Goal: Information Seeking & Learning: Learn about a topic

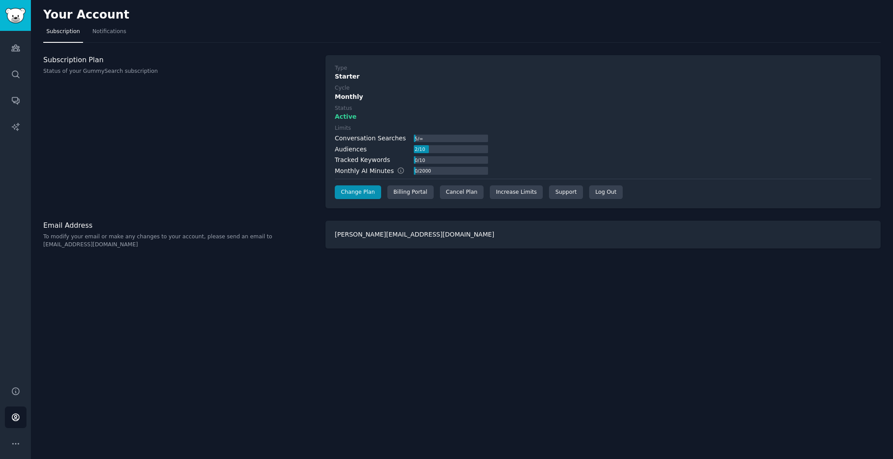
click at [444, 288] on div "Your Account Subscription Notifications Subscription Plan Status of your GummyS…" at bounding box center [462, 229] width 862 height 459
click at [19, 49] on icon "Sidebar" at bounding box center [15, 48] width 8 height 6
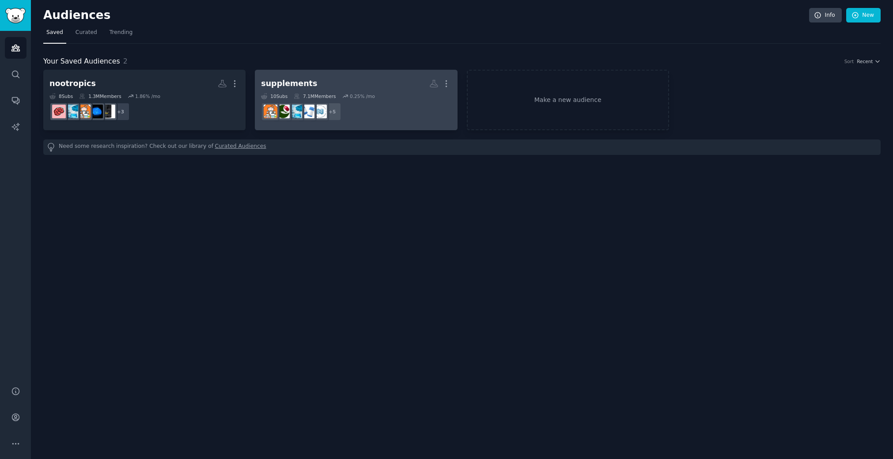
click at [400, 94] on div "10 Sub s 7.1M Members 0.25 % /mo" at bounding box center [356, 96] width 190 height 6
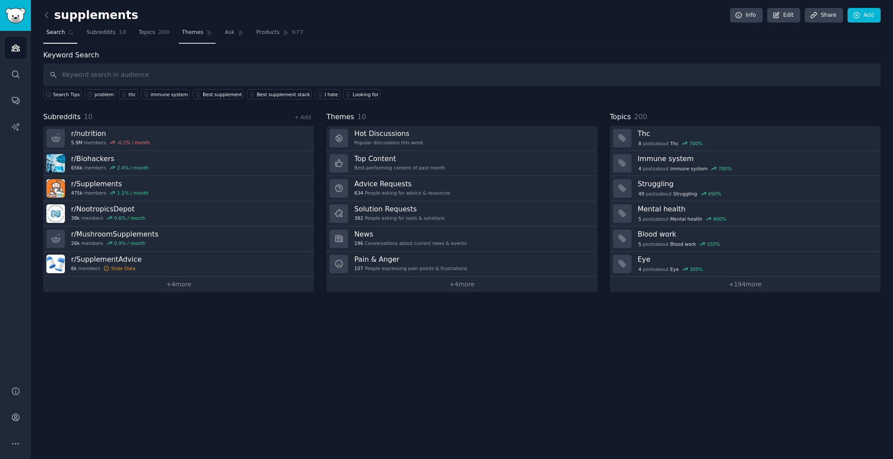
click at [189, 32] on span "Themes" at bounding box center [193, 33] width 22 height 8
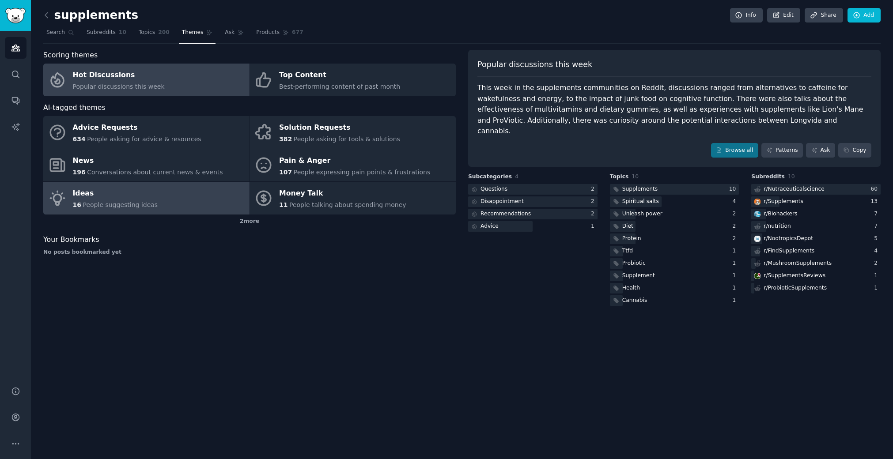
click at [167, 201] on link "Ideas 16 People suggesting ideas" at bounding box center [146, 198] width 206 height 33
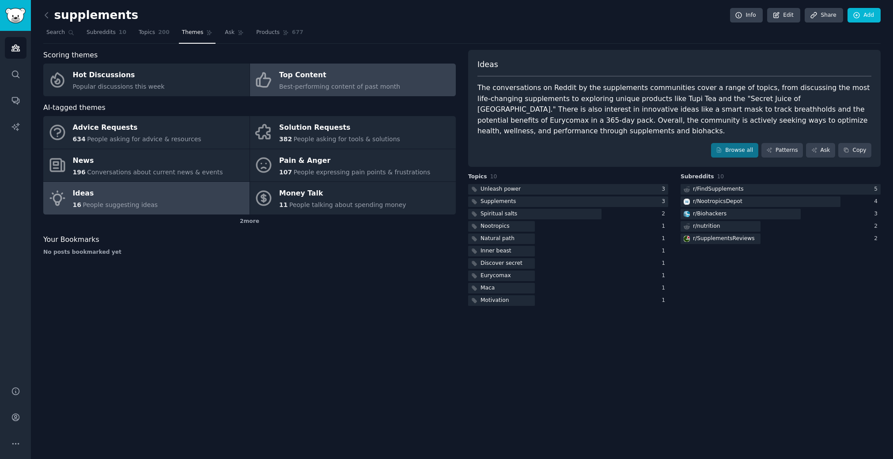
click at [330, 83] on span "Best-performing content of past month" at bounding box center [339, 86] width 121 height 7
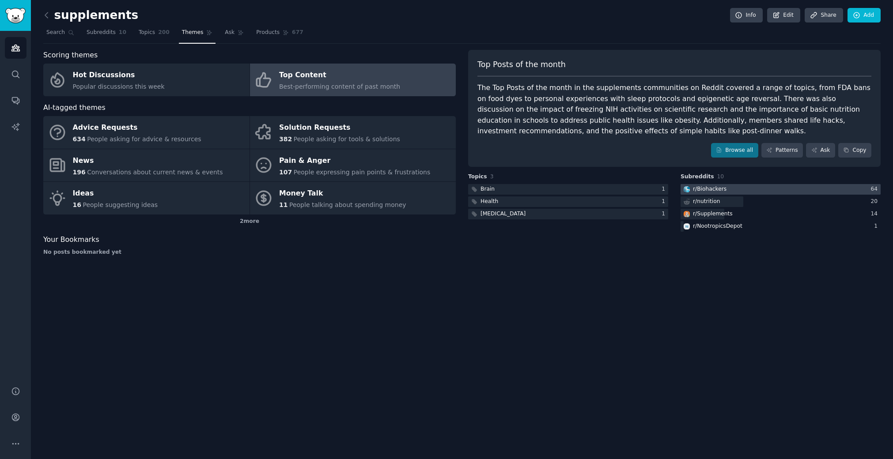
click at [712, 187] on div "r/ Biohackers" at bounding box center [710, 189] width 34 height 8
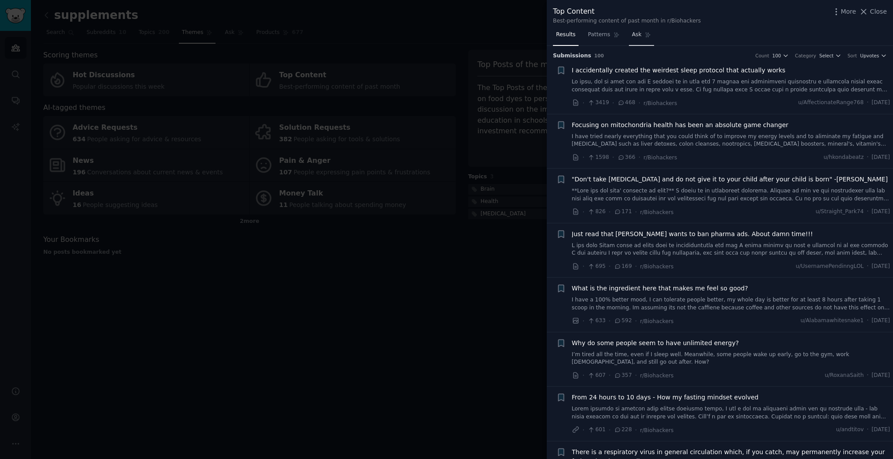
click at [639, 36] on span "Ask" at bounding box center [637, 35] width 10 height 8
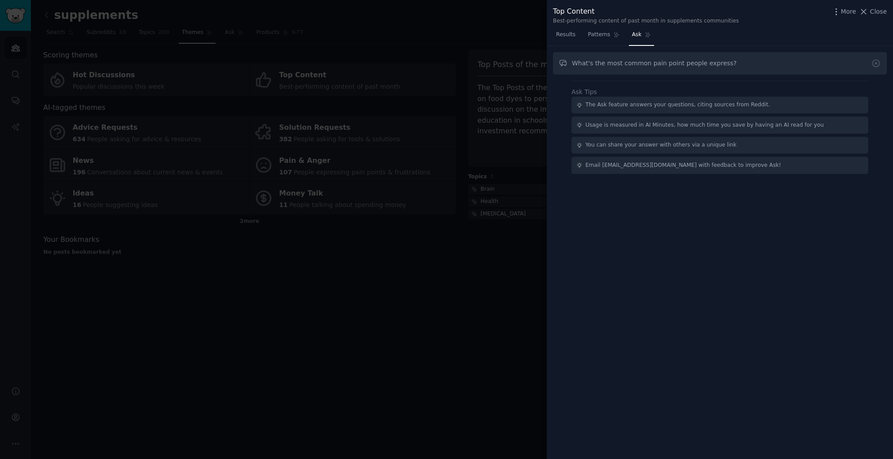
type input "What's the most common pain point people express?"
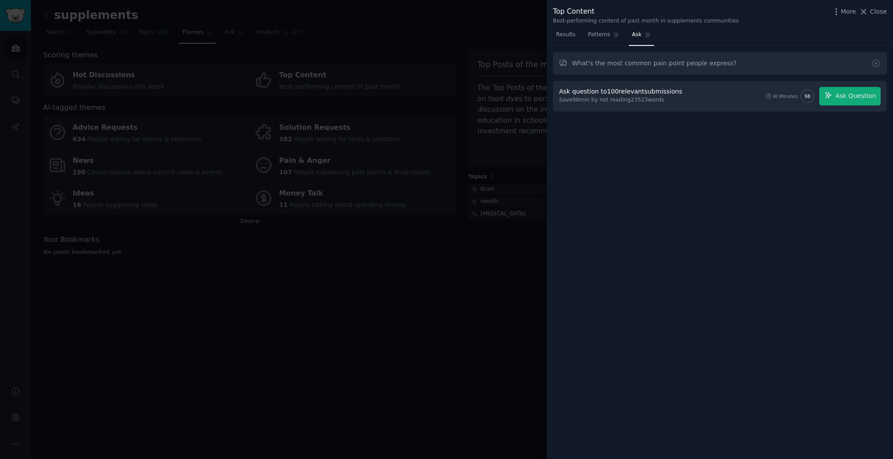
drag, startPoint x: 735, startPoint y: 63, endPoint x: 549, endPoint y: 64, distance: 185.9
click at [549, 64] on div "What's the most common pain point people express? Ask question to 100 relevant …" at bounding box center [720, 253] width 346 height 414
click at [868, 14] on icon at bounding box center [863, 11] width 9 height 9
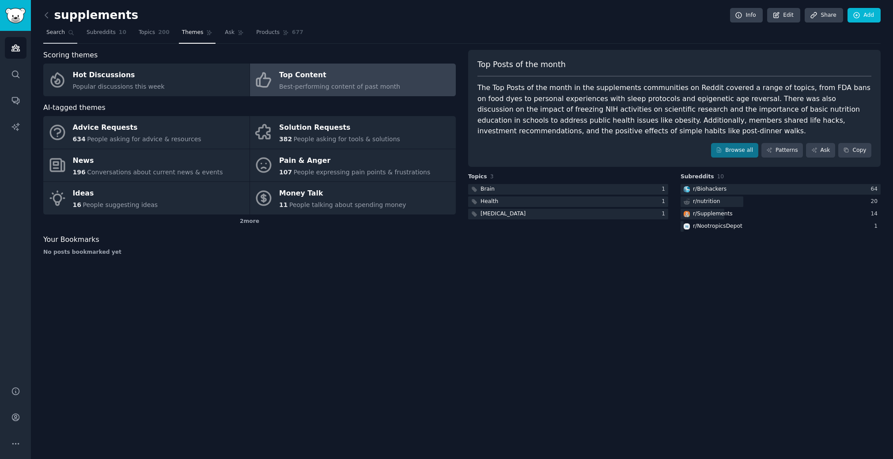
click at [70, 35] on icon at bounding box center [71, 33] width 6 height 6
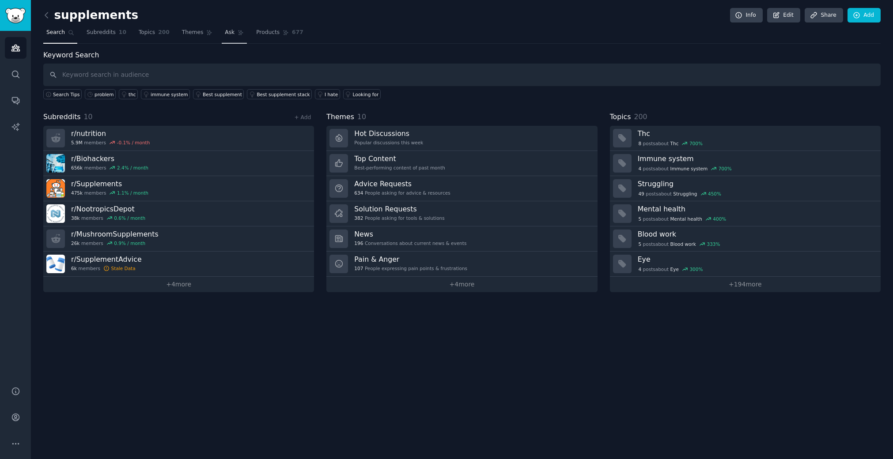
click at [230, 32] on span "Ask" at bounding box center [230, 33] width 10 height 8
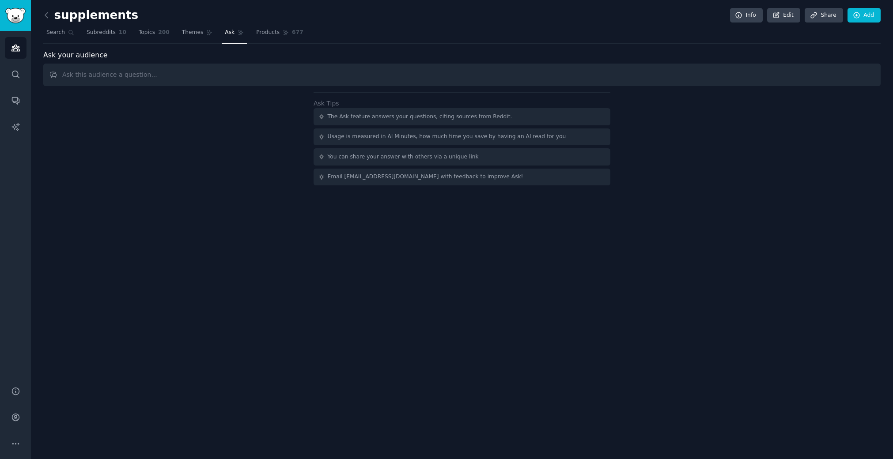
type input "<a href="/product-ux-design-jobs/entry/[id]">View Details</a>"
type input "What the most common pain point?"
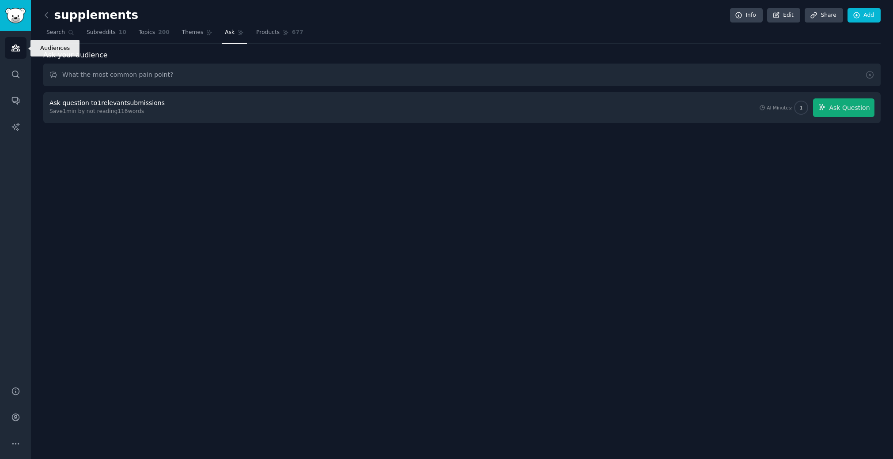
click at [15, 46] on icon "Sidebar" at bounding box center [15, 47] width 9 height 9
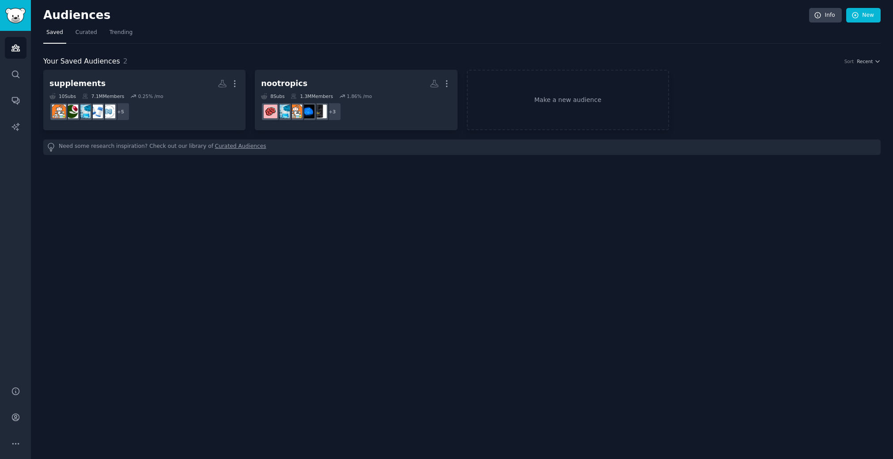
click at [178, 188] on div "Audiences Info New Saved Curated Trending Your Saved Audiences 2 Sort Recent su…" at bounding box center [462, 229] width 862 height 459
click at [867, 60] on span "Recent" at bounding box center [865, 61] width 16 height 6
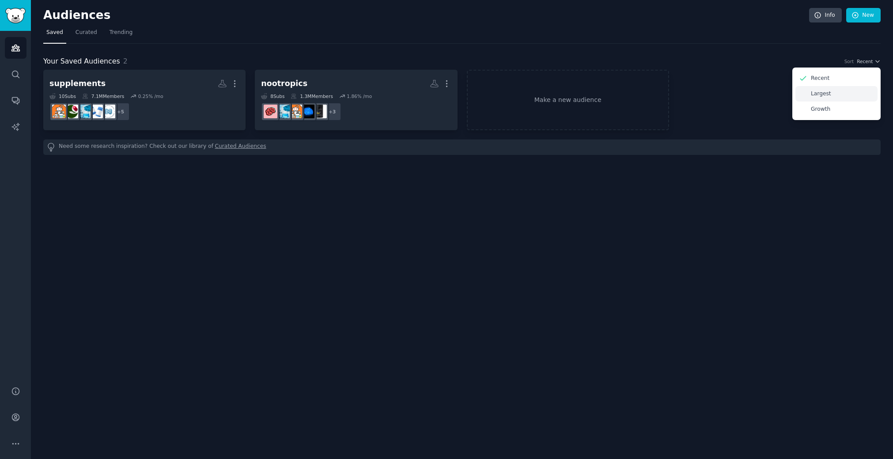
click at [824, 95] on p "Largest" at bounding box center [821, 94] width 20 height 8
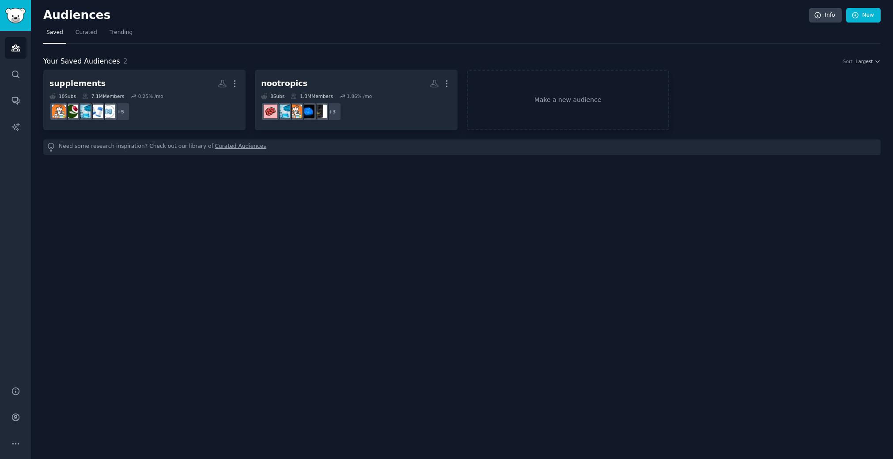
click at [241, 147] on link "Curated Audiences" at bounding box center [240, 147] width 51 height 9
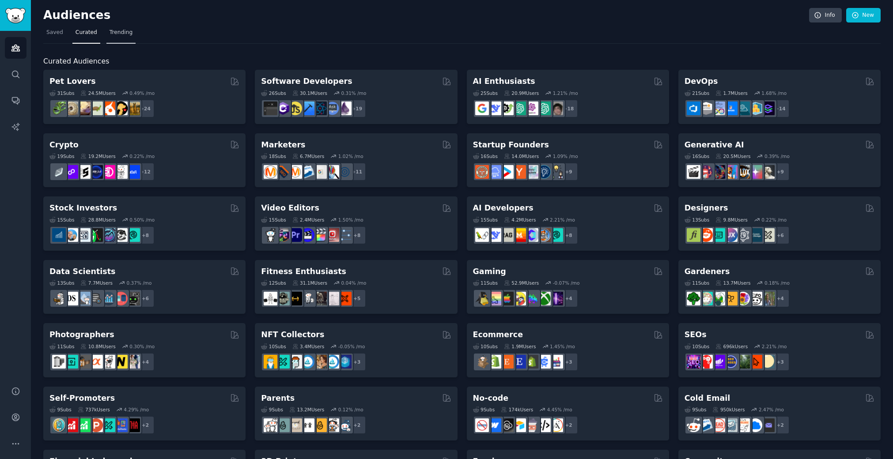
click at [125, 31] on span "Trending" at bounding box center [120, 33] width 23 height 8
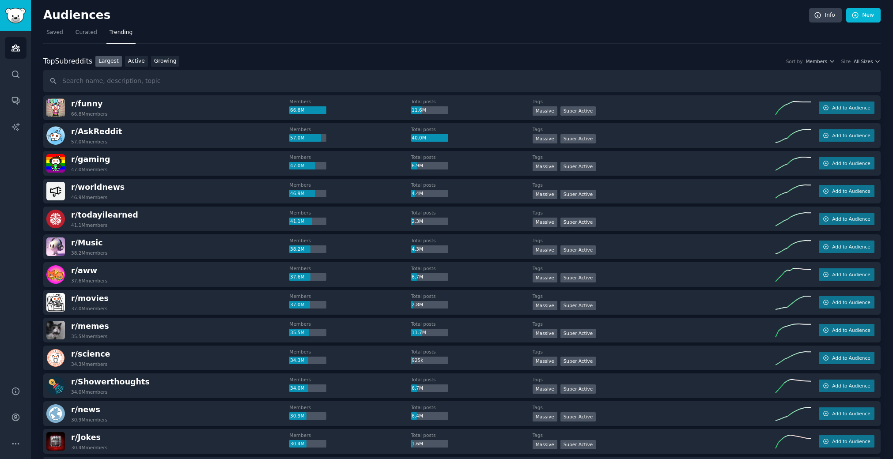
scroll to position [0, 0]
click at [85, 33] on span "Curated" at bounding box center [86, 32] width 22 height 8
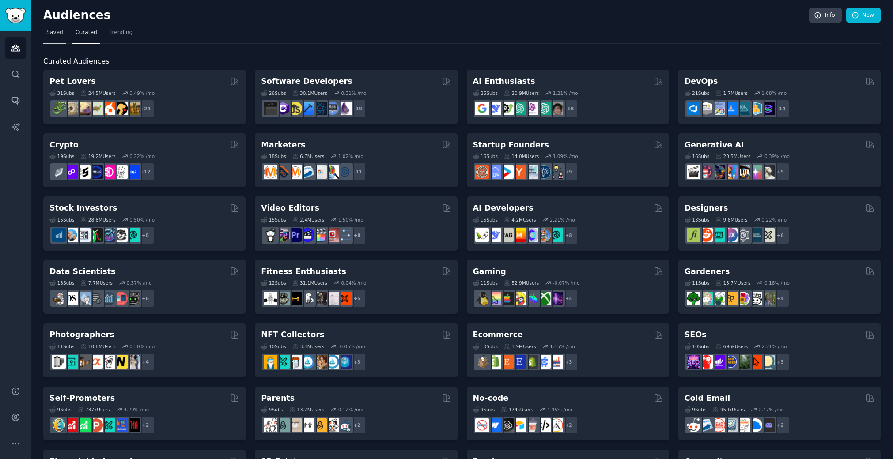
click at [48, 34] on span "Saved" at bounding box center [54, 33] width 17 height 8
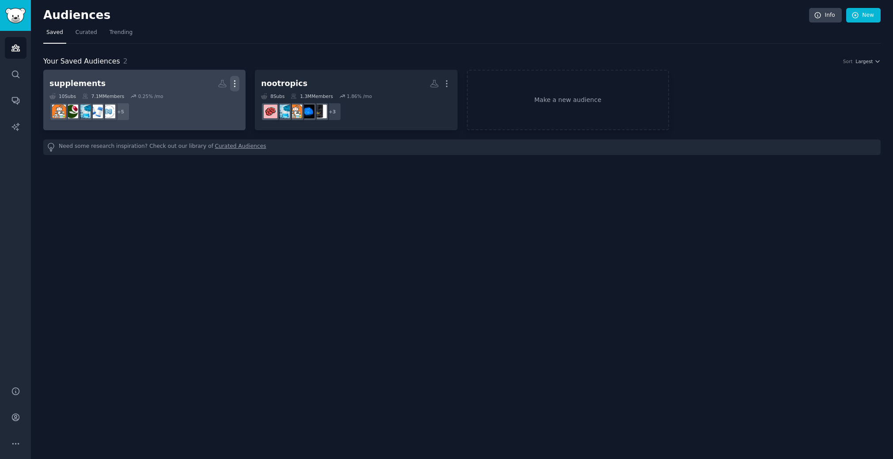
drag, startPoint x: 237, startPoint y: 85, endPoint x: 230, endPoint y: 83, distance: 7.0
click at [233, 83] on icon "button" at bounding box center [234, 83] width 9 height 9
click at [202, 86] on p "View" at bounding box center [207, 86] width 15 height 9
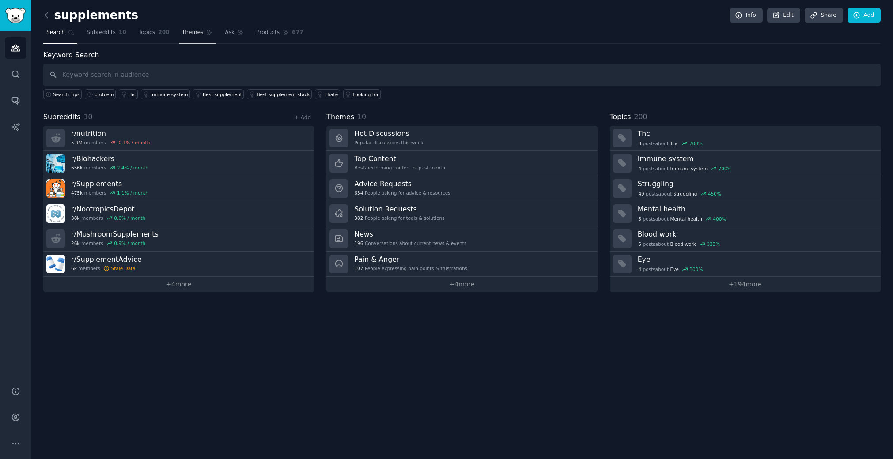
click at [186, 33] on span "Themes" at bounding box center [193, 33] width 22 height 8
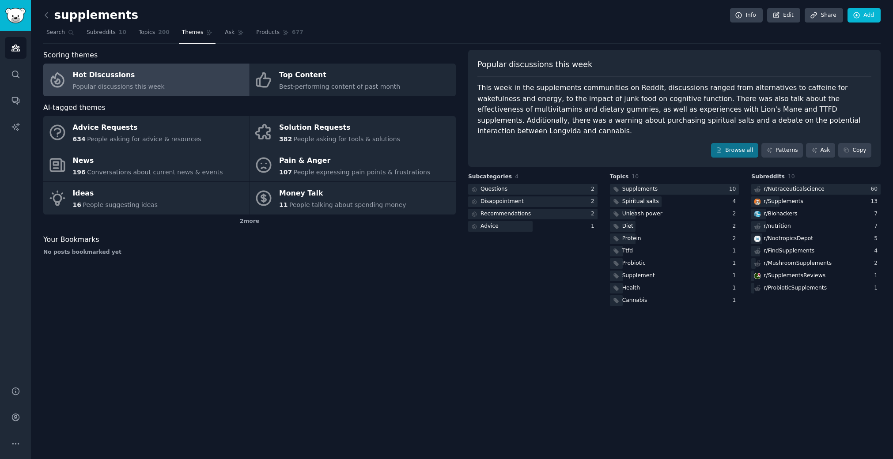
click at [119, 76] on div "Hot Discussions" at bounding box center [119, 75] width 92 height 14
drag, startPoint x: 730, startPoint y: 87, endPoint x: 800, endPoint y: 87, distance: 69.8
click at [800, 87] on div "This week in the supplements communities on Reddit, discussions ranged from alt…" at bounding box center [674, 110] width 394 height 54
click at [783, 143] on link "Patterns" at bounding box center [782, 150] width 42 height 15
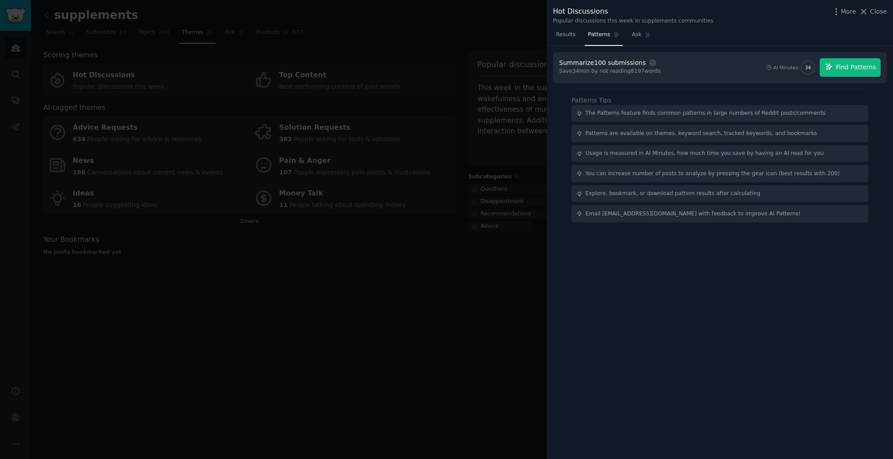
click at [855, 68] on span "Find Patterns" at bounding box center [856, 67] width 40 height 9
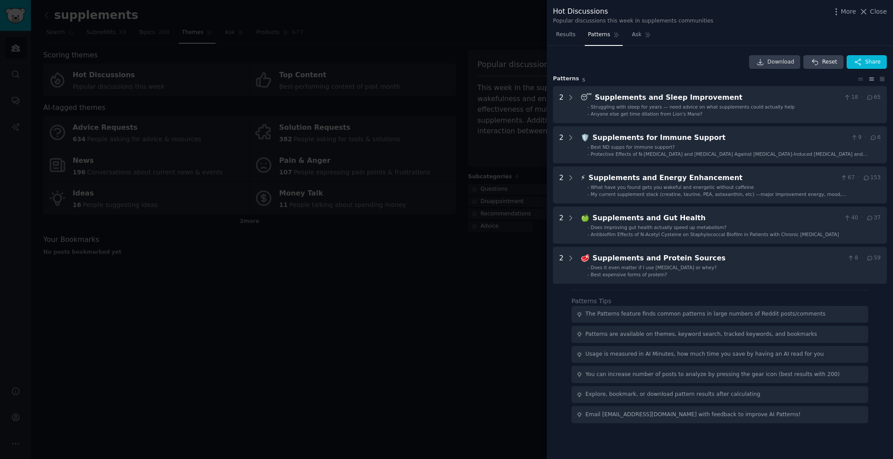
click at [778, 60] on span "Download" at bounding box center [780, 62] width 27 height 8
click at [865, 60] on span "Share" at bounding box center [872, 62] width 15 height 8
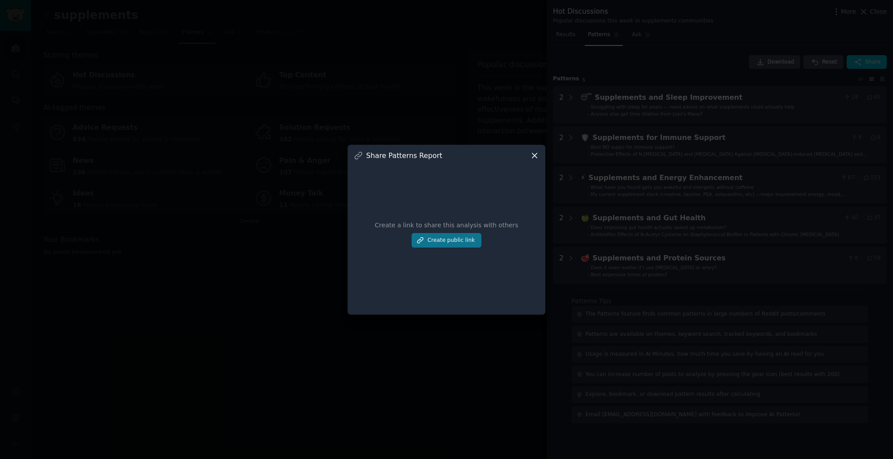
click at [461, 241] on button "Create public link" at bounding box center [446, 240] width 70 height 15
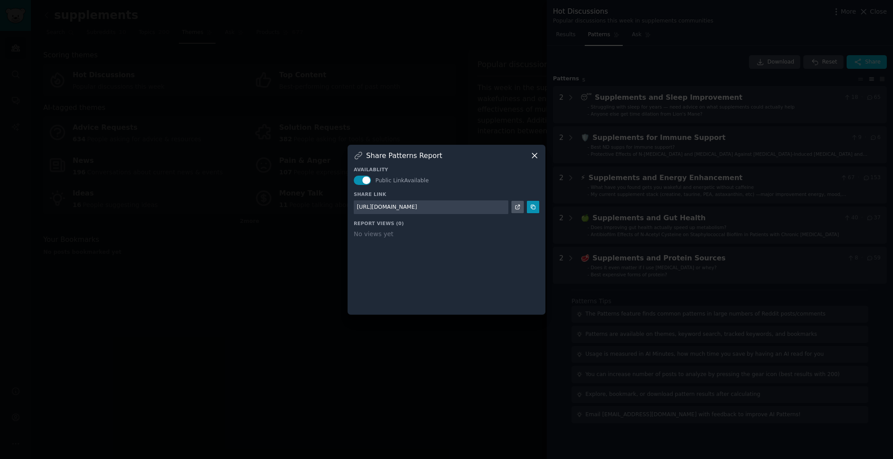
click at [532, 155] on icon at bounding box center [534, 155] width 9 height 9
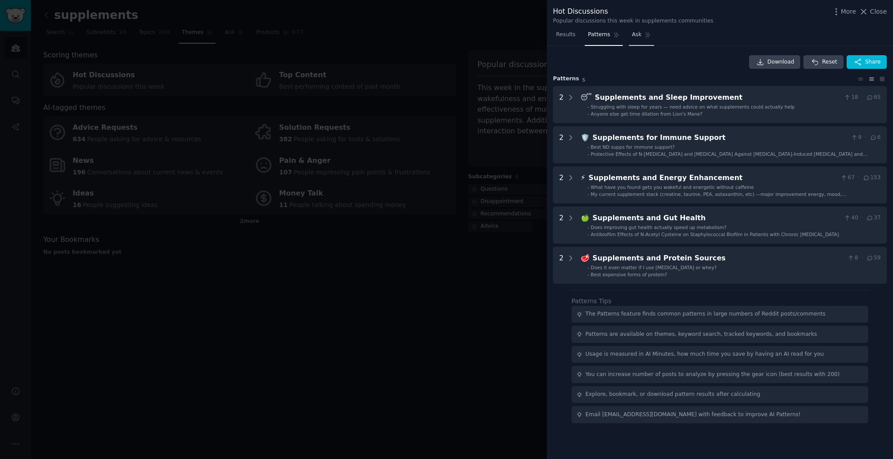
click at [639, 35] on span "Ask" at bounding box center [637, 35] width 10 height 8
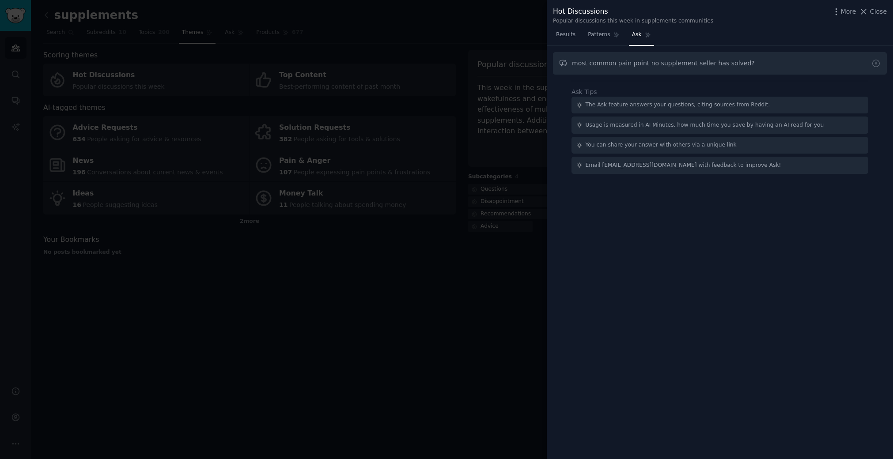
type input "most common pain point no supplement seller has solved?"
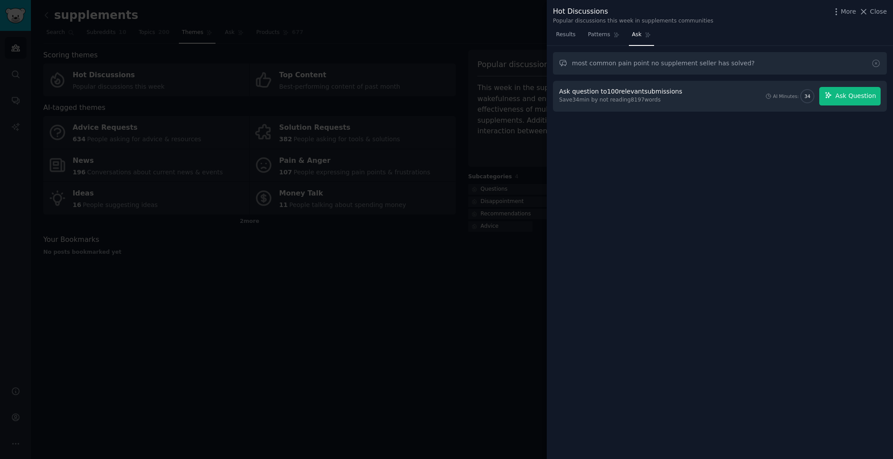
click at [844, 90] on button "Ask Question" at bounding box center [849, 96] width 61 height 19
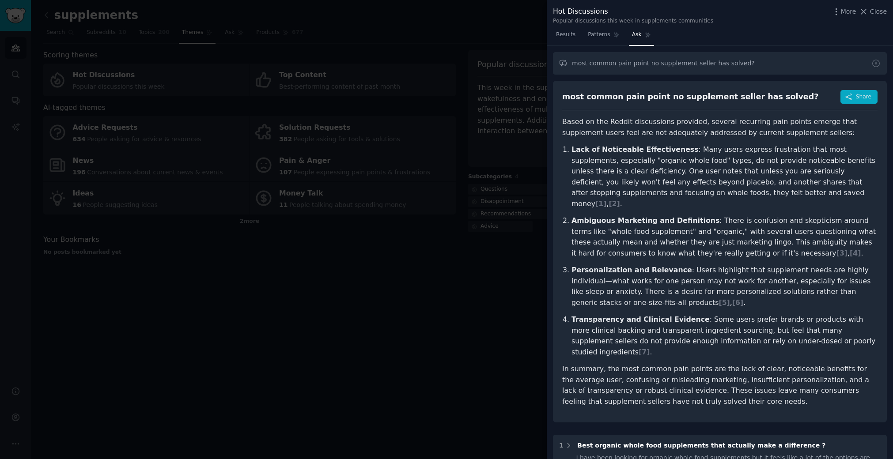
click at [861, 98] on span "Share" at bounding box center [863, 97] width 15 height 8
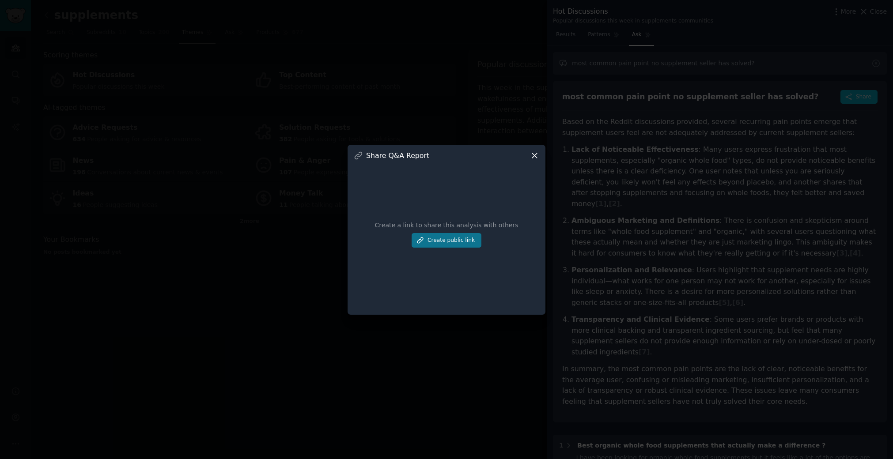
click at [445, 241] on button "Create public link" at bounding box center [446, 240] width 70 height 15
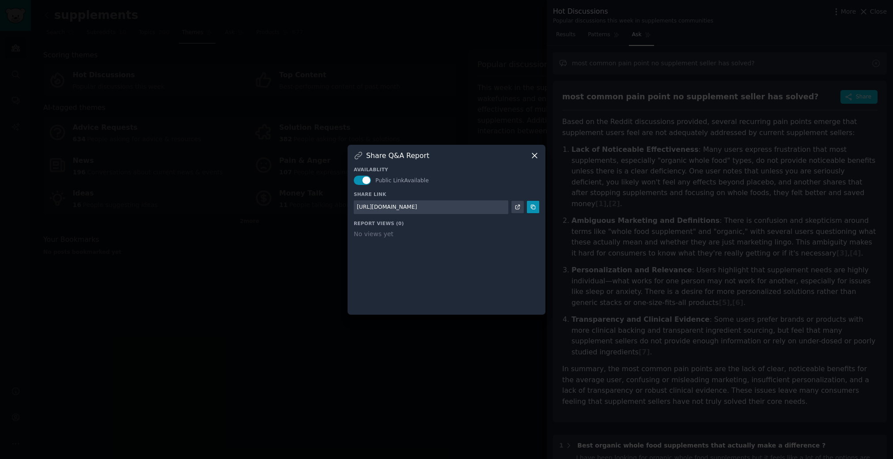
click at [517, 210] on icon at bounding box center [517, 207] width 6 height 6
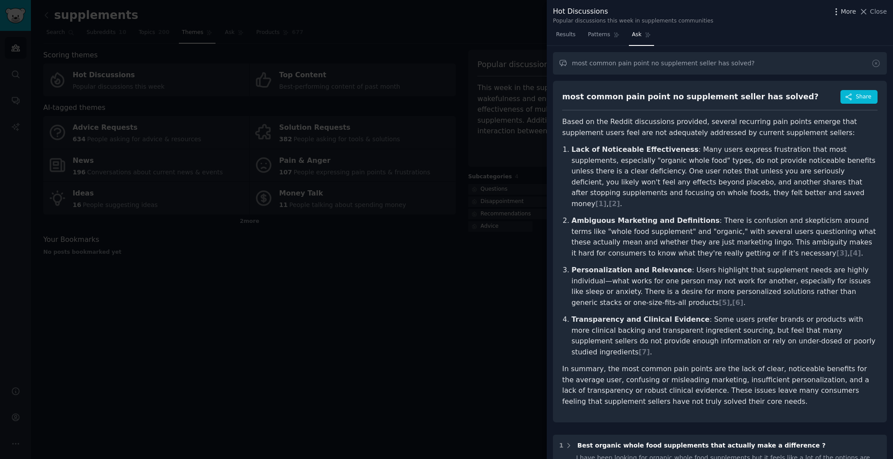
click at [845, 11] on span "More" at bounding box center [848, 11] width 15 height 9
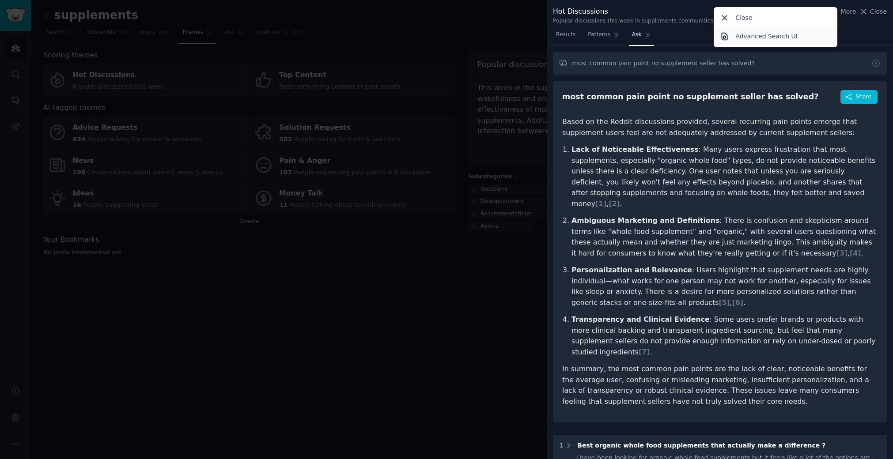
click at [784, 38] on p "Advanced Search UI" at bounding box center [766, 36] width 62 height 9
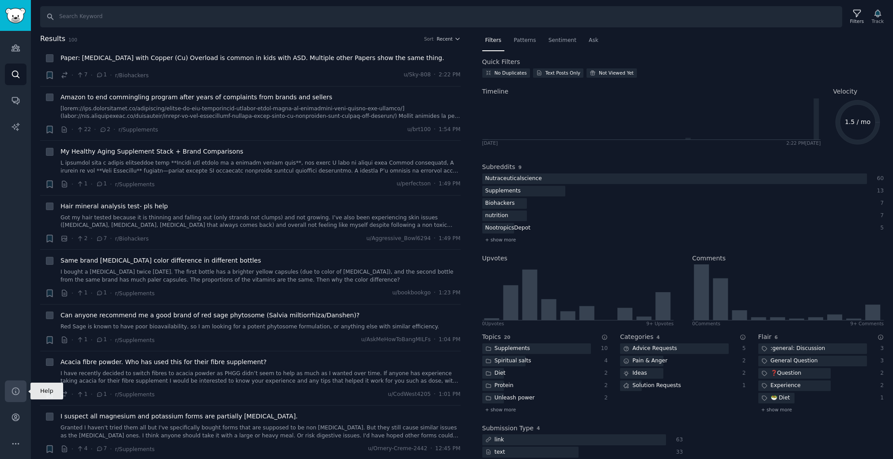
click at [16, 389] on icon "Sidebar" at bounding box center [15, 391] width 9 height 9
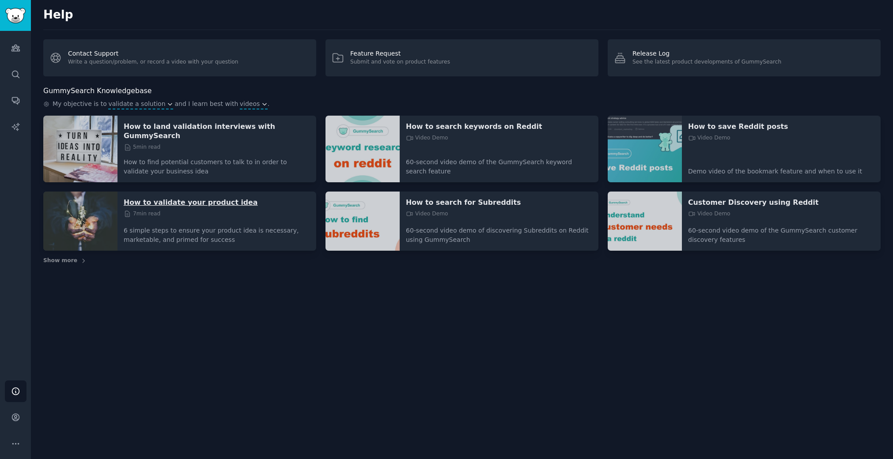
click at [214, 198] on p "How to validate your product idea" at bounding box center [217, 202] width 186 height 9
click at [17, 44] on icon "Sidebar" at bounding box center [15, 47] width 9 height 9
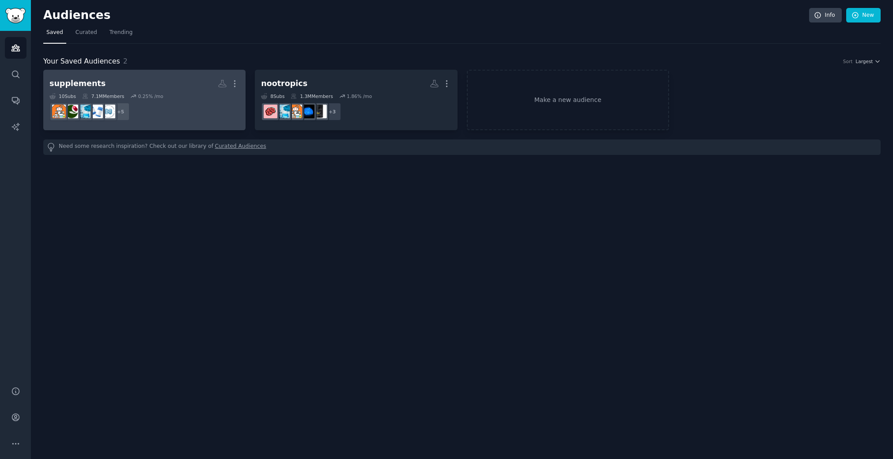
click at [183, 95] on div "10 Sub s 7.1M Members 0.25 % /mo" at bounding box center [144, 96] width 190 height 6
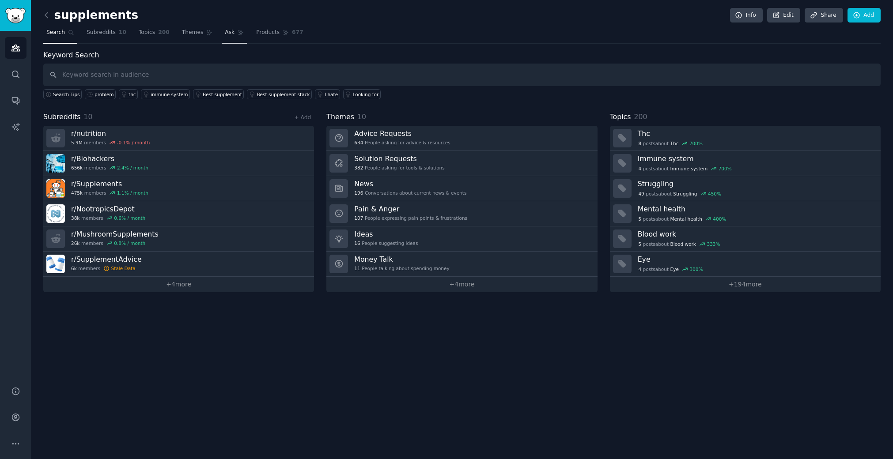
click at [238, 34] on icon at bounding box center [241, 33] width 6 height 6
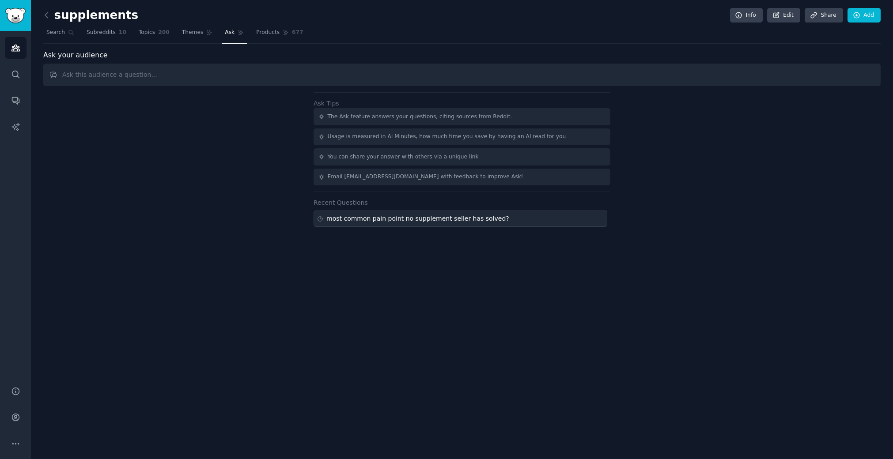
click at [499, 219] on div "most common pain point no supplement seller has solved?" at bounding box center [460, 219] width 294 height 16
type input "most common pain point no supplement seller has solved?"
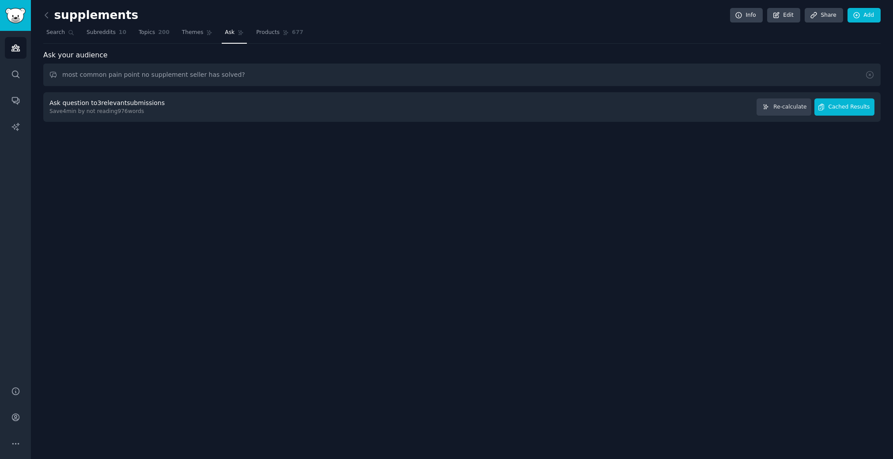
click at [856, 107] on span "Cached Results" at bounding box center [849, 107] width 42 height 8
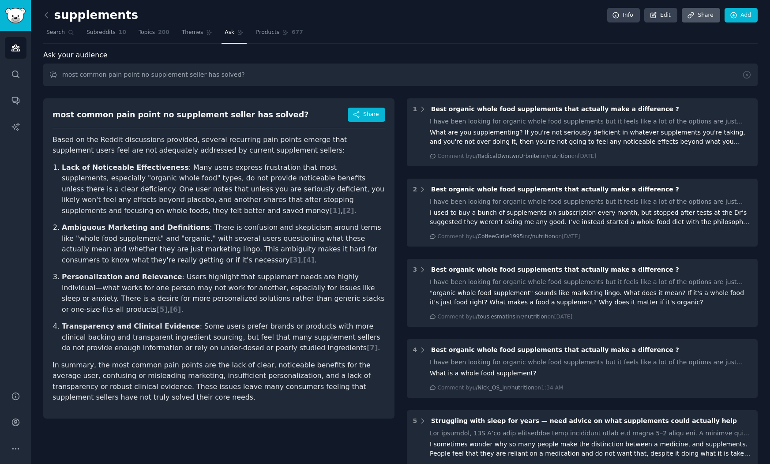
scroll to position [0, 0]
click at [744, 17] on link "Add" at bounding box center [741, 15] width 33 height 15
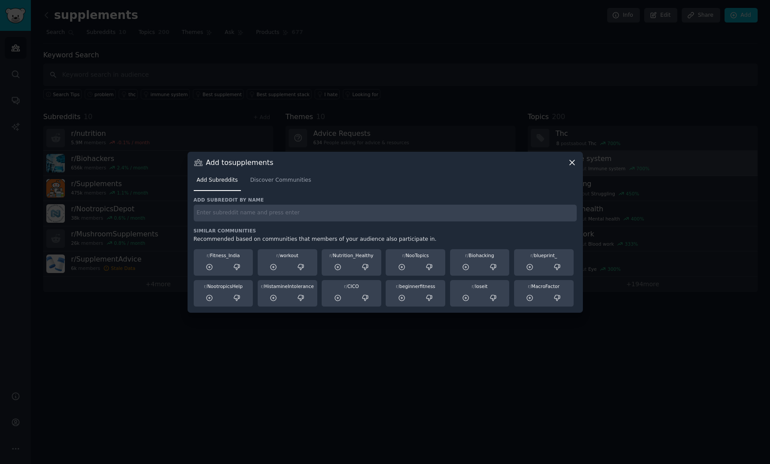
click at [573, 165] on icon at bounding box center [572, 162] width 9 height 9
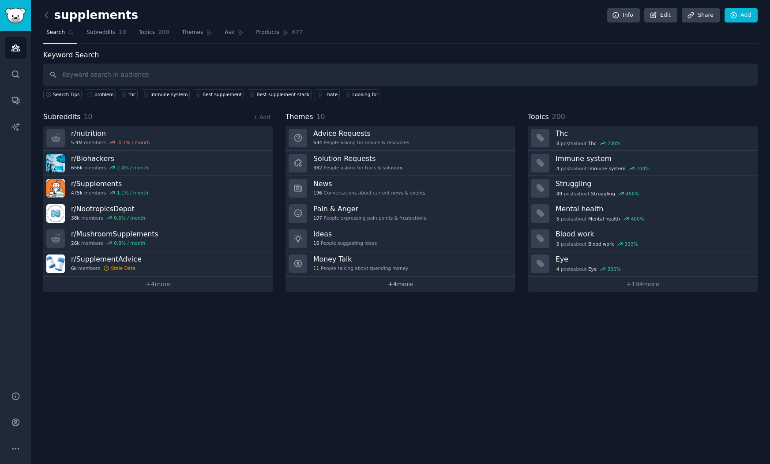
click at [407, 283] on link "+ 4 more" at bounding box center [401, 284] width 230 height 15
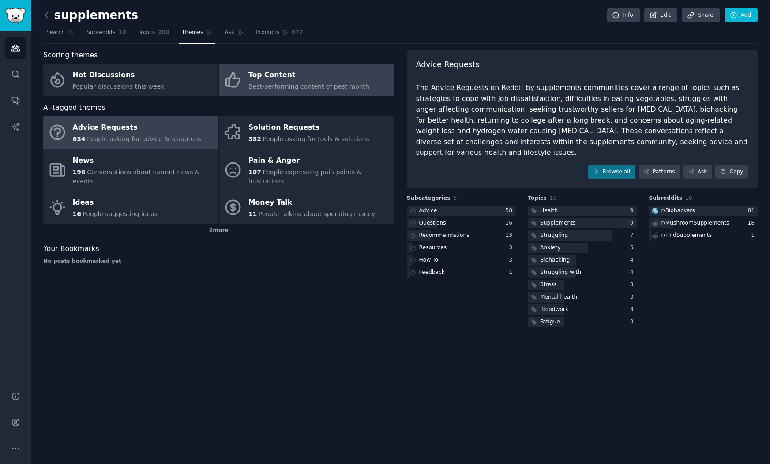
click at [298, 78] on div "Top Content" at bounding box center [309, 75] width 121 height 14
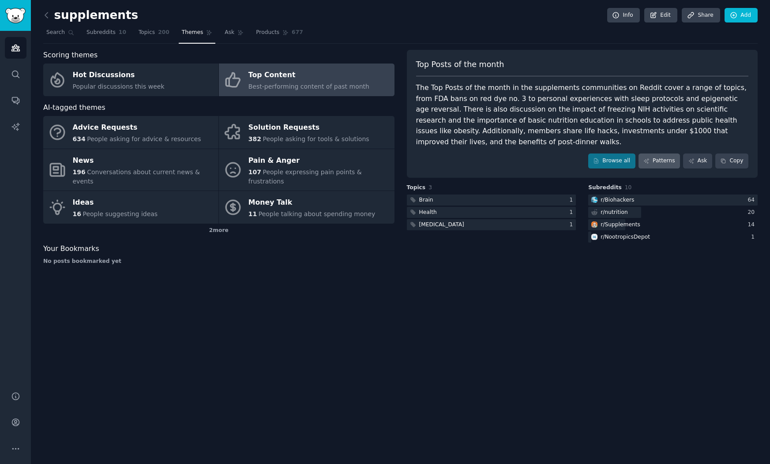
click at [669, 154] on link "Patterns" at bounding box center [660, 161] width 42 height 15
click at [18, 72] on icon "Sidebar" at bounding box center [15, 74] width 7 height 7
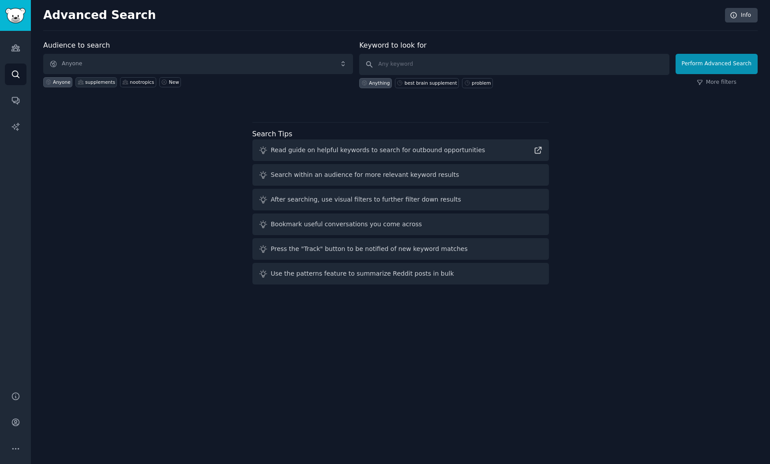
click at [95, 83] on div "supplements" at bounding box center [100, 82] width 30 height 6
click at [134, 83] on div "nootropics" at bounding box center [142, 82] width 24 height 6
click at [91, 83] on div "supplements" at bounding box center [100, 82] width 30 height 6
click at [726, 82] on link "More filters" at bounding box center [717, 83] width 40 height 8
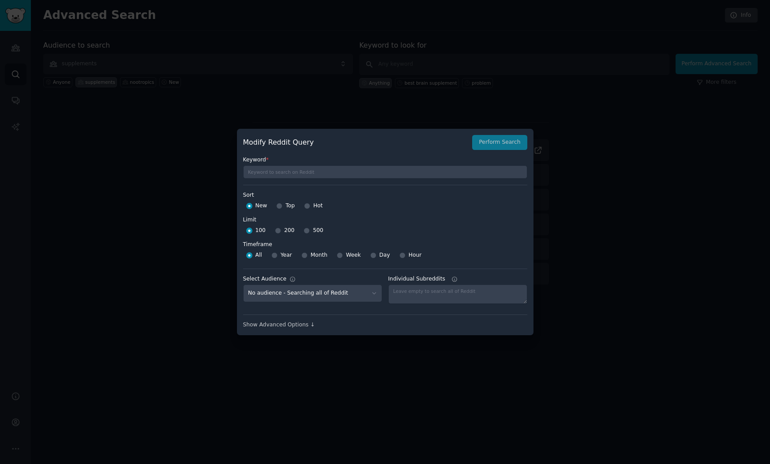
click at [275, 255] on input "Year" at bounding box center [275, 256] width 6 height 6
radio input "true"
click at [308, 231] on input "500" at bounding box center [307, 231] width 6 height 6
radio input "true"
click at [280, 206] on input "Top" at bounding box center [279, 206] width 6 height 6
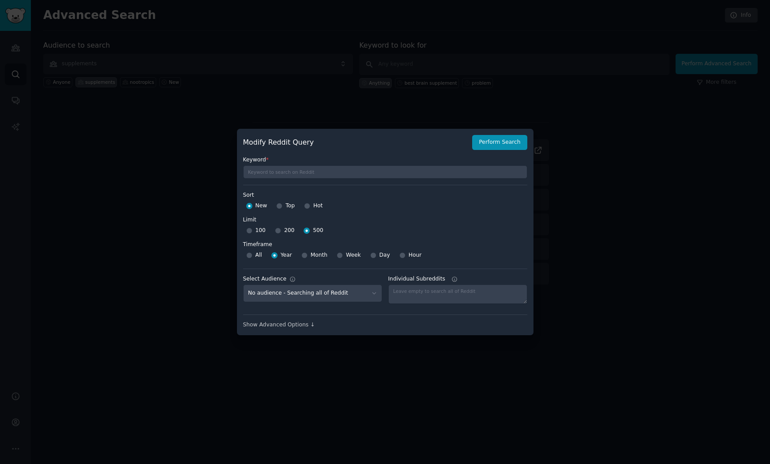
radio input "true"
click at [296, 325] on div "Show Advanced Options ↓" at bounding box center [385, 325] width 284 height 8
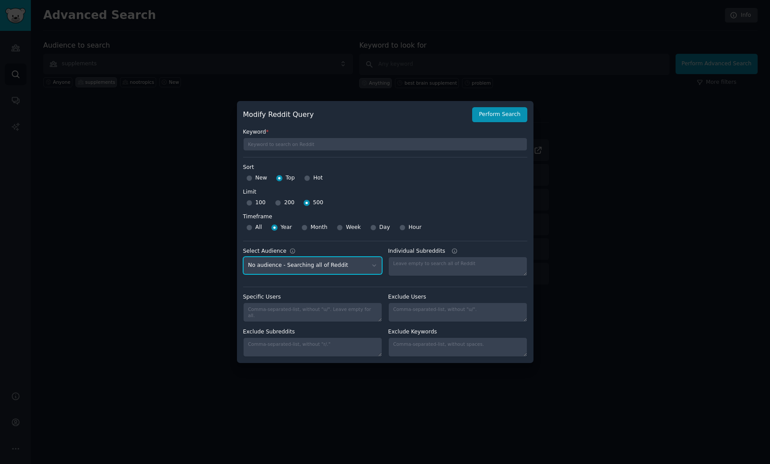
select select "40c1dbbc81"
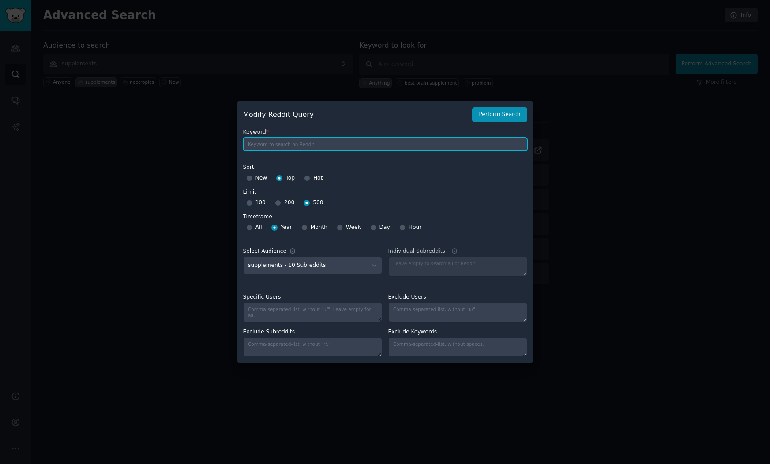
click at [312, 145] on input "text" at bounding box center [385, 144] width 284 height 13
type input "b"
click at [293, 147] on input "disappointed," at bounding box center [385, 144] width 284 height 13
drag, startPoint x: 286, startPoint y: 145, endPoint x: 227, endPoint y: 146, distance: 58.7
click at [227, 146] on div "​ Modify Reddit Query Perform Search Keyword * disappointed Sort Sort New Top H…" at bounding box center [385, 232] width 764 height 464
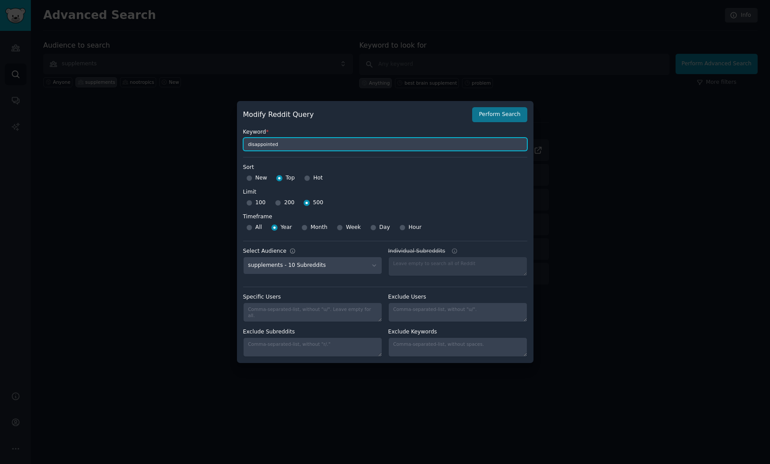
type input "disappointed"
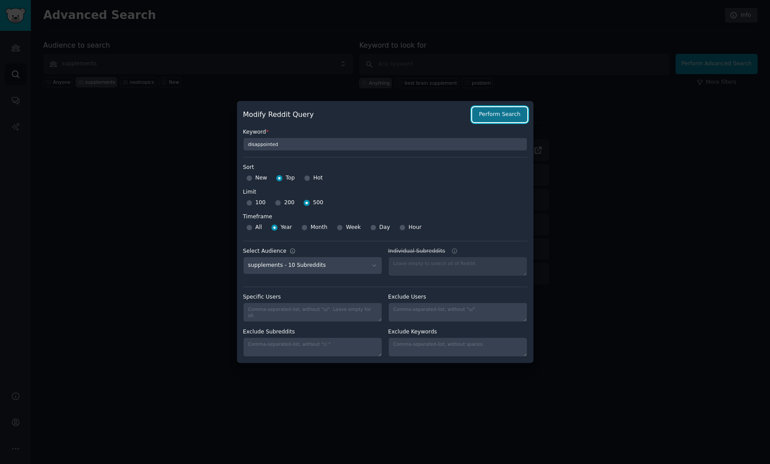
click at [500, 116] on button "Perform Search" at bounding box center [499, 114] width 55 height 15
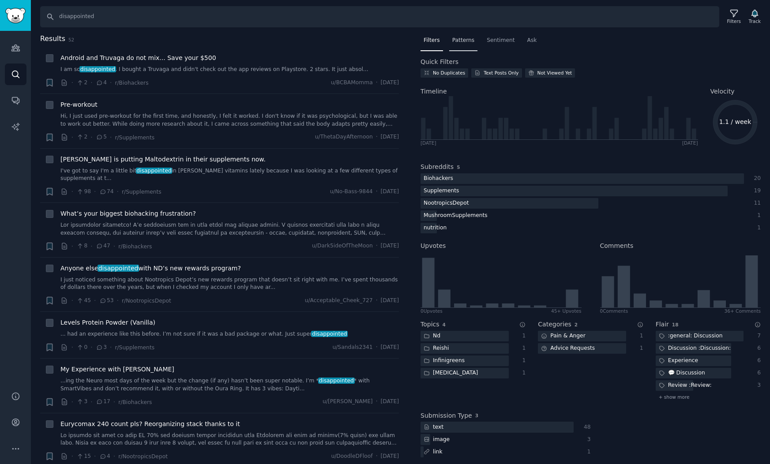
click at [462, 40] on span "Patterns" at bounding box center [464, 41] width 22 height 8
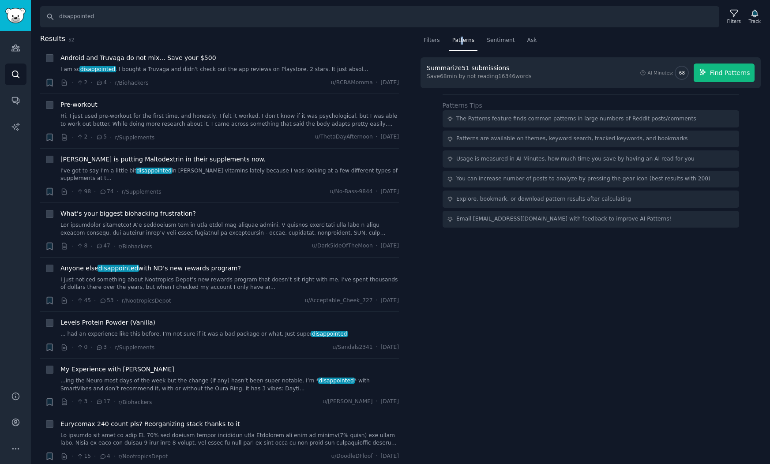
click at [725, 72] on span "Find Patterns" at bounding box center [730, 72] width 40 height 9
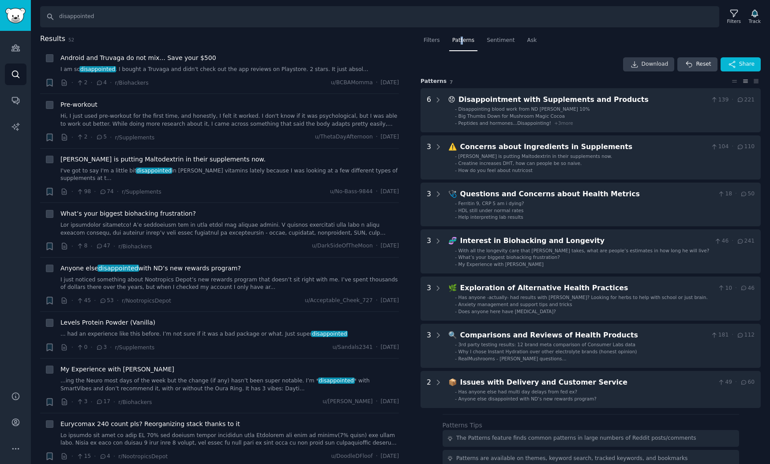
click at [655, 64] on span "Download" at bounding box center [655, 64] width 27 height 8
click at [756, 19] on div "Track" at bounding box center [755, 21] width 12 height 6
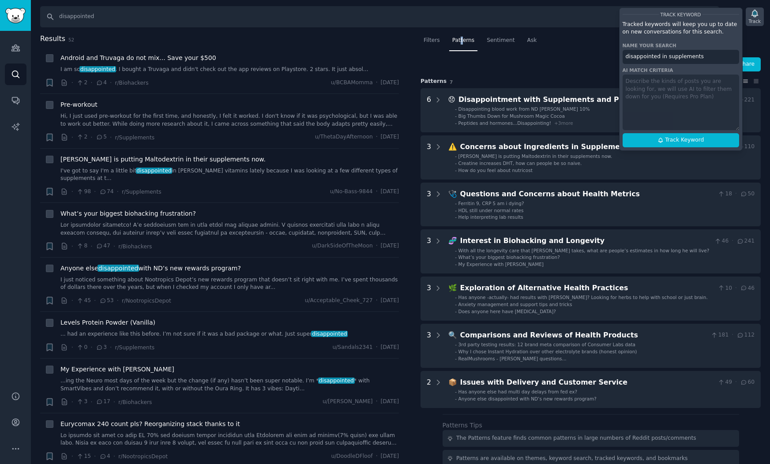
scroll to position [0, 0]
click at [664, 57] on input "disappointed in supplements" at bounding box center [681, 57] width 117 height 14
click at [700, 140] on span "Track Keyword" at bounding box center [684, 140] width 39 height 8
type input ""disappointed" in supplements"
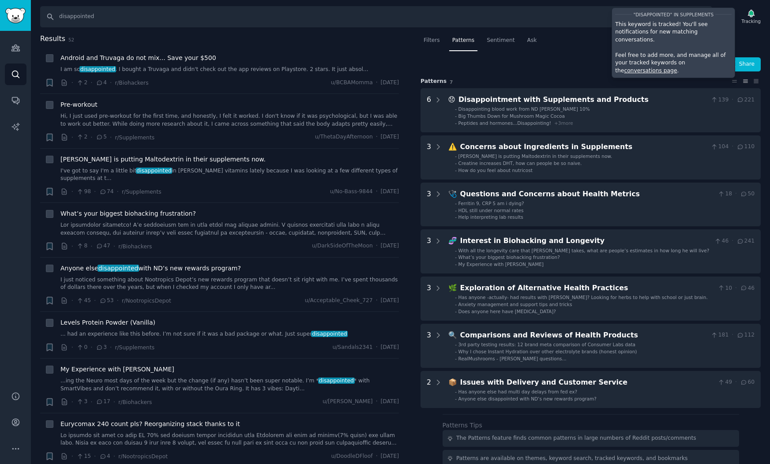
click at [570, 56] on div "Filters Patterns Sentiment Ask Download Reset Share Pattern s 7 6 😞 Disappointm…" at bounding box center [591, 291] width 340 height 514
